Goal: Navigation & Orientation: Find specific page/section

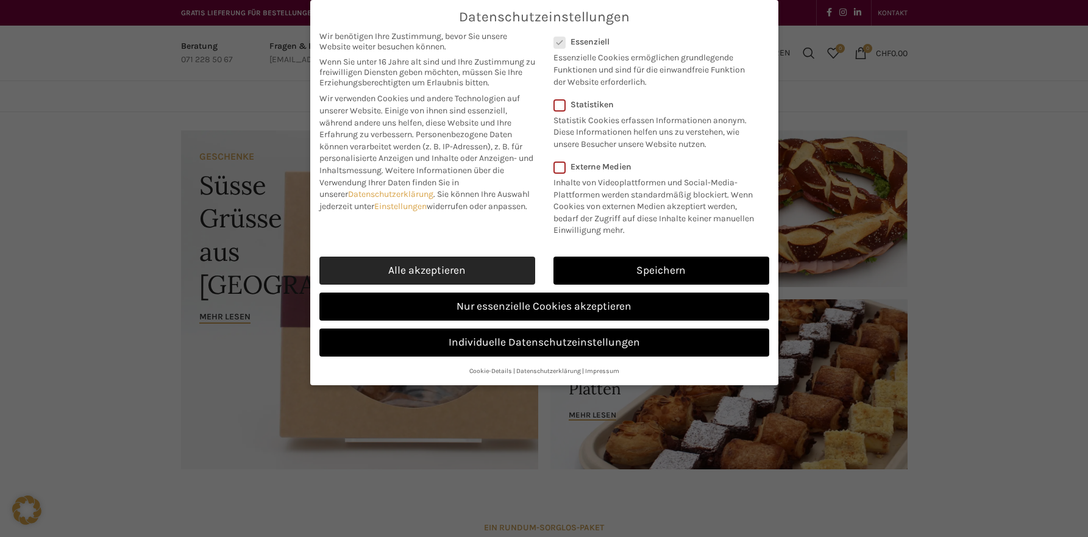
click at [423, 285] on link "Alle akzeptieren" at bounding box center [427, 271] width 216 height 28
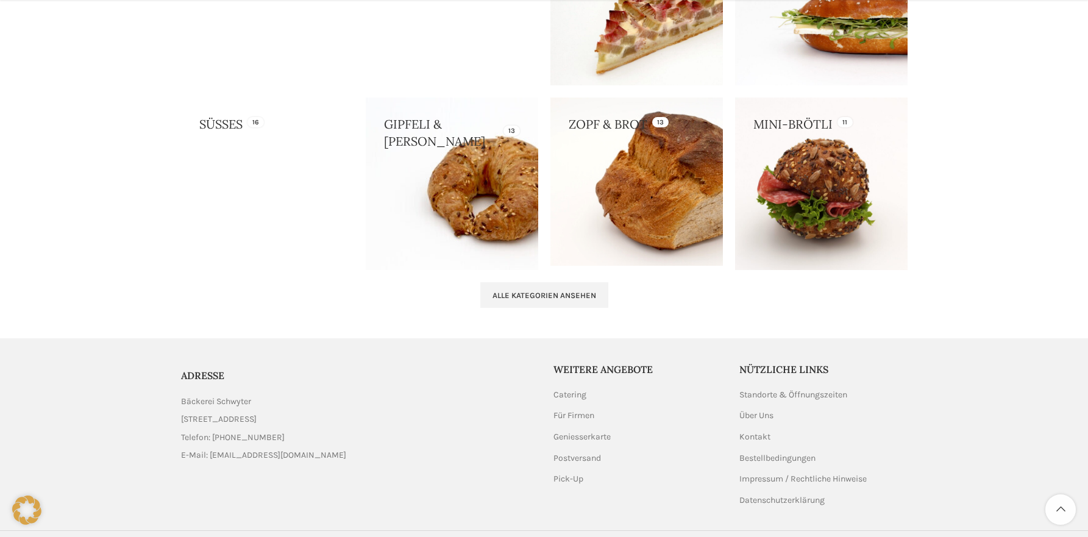
scroll to position [1251, 0]
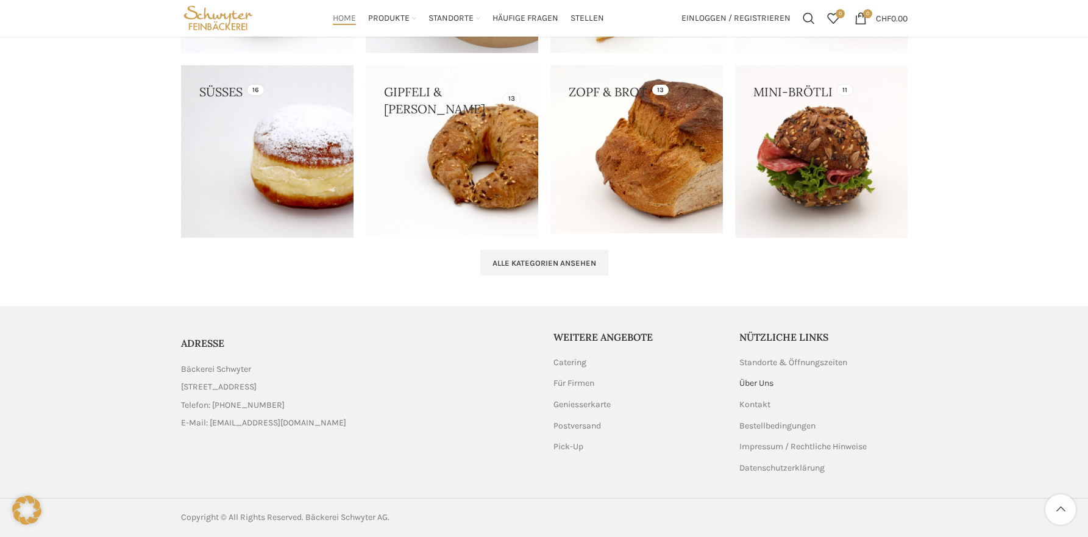
click at [748, 383] on link "Über Uns" at bounding box center [756, 383] width 35 height 12
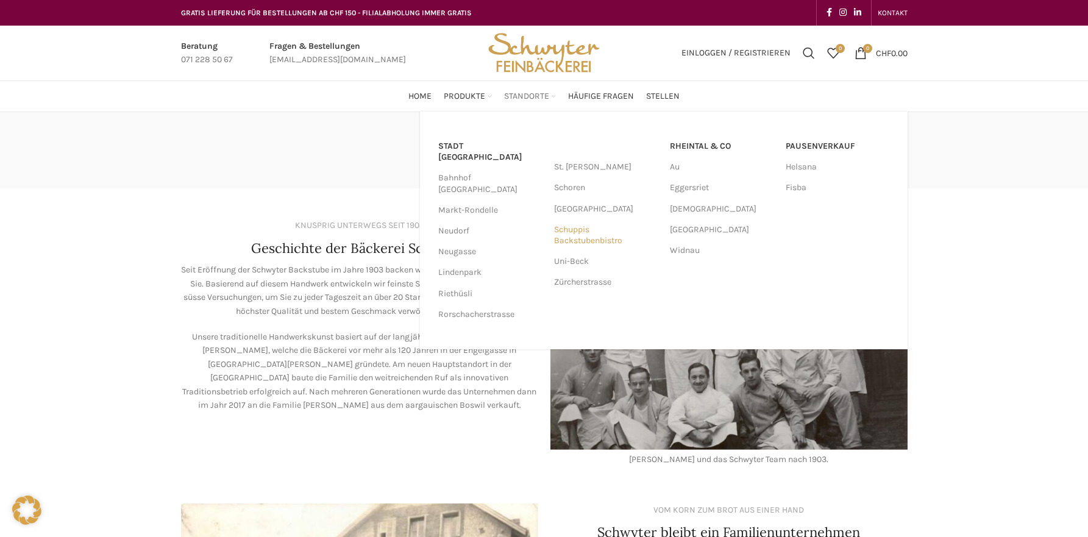
click at [583, 230] on link "Schuppis Backstubenbistro" at bounding box center [606, 235] width 104 height 32
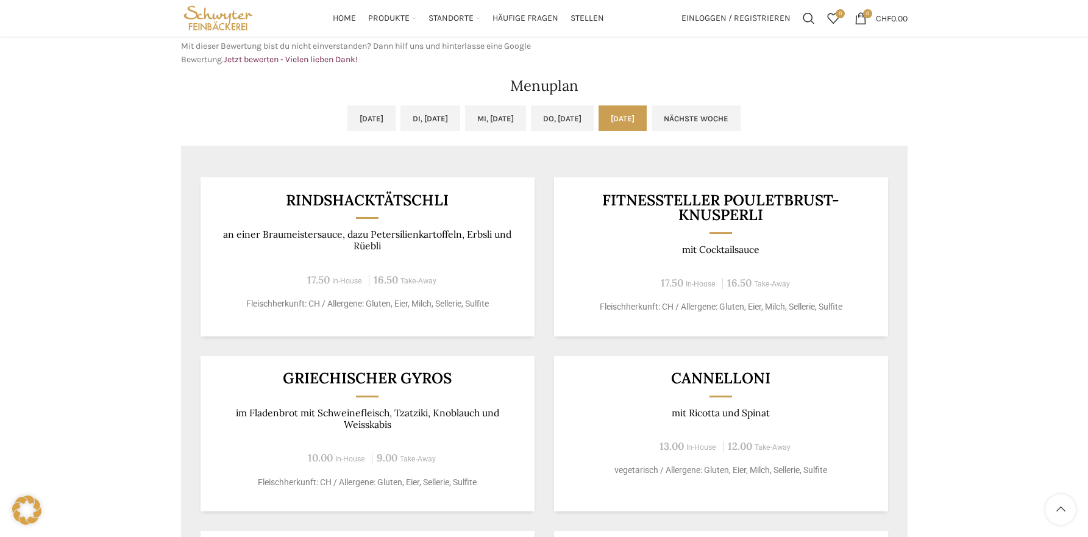
scroll to position [122, 0]
